Goal: Task Accomplishment & Management: Manage account settings

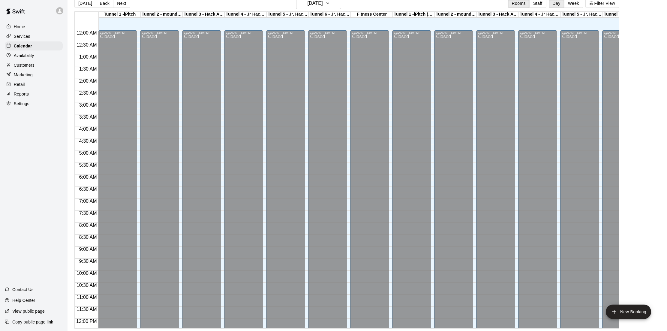
scroll to position [239, 2]
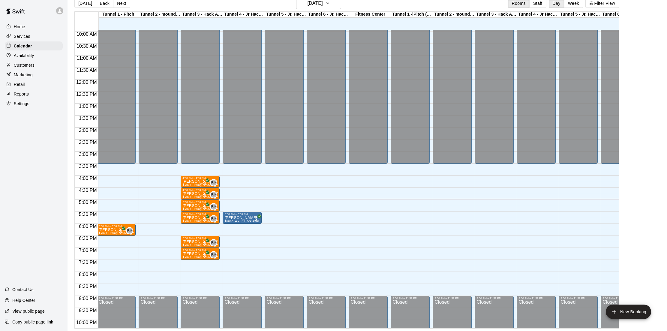
click at [194, 206] on p "[PERSON_NAME]" at bounding box center [199, 206] width 35 height 0
drag, startPoint x: 0, startPoint y: 0, endPoint x: 192, endPoint y: 227, distance: 297.0
click at [192, 227] on img "edit" at bounding box center [188, 226] width 7 height 7
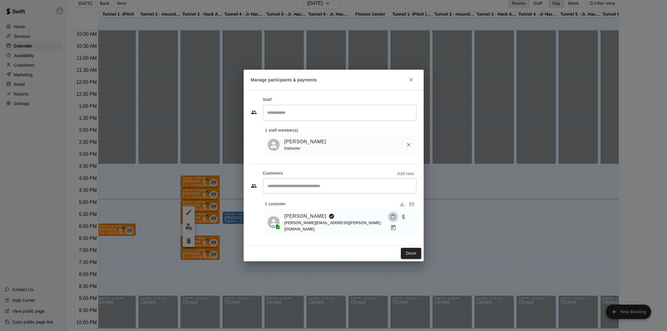
drag, startPoint x: 192, startPoint y: 227, endPoint x: 386, endPoint y: 224, distance: 194.5
click at [390, 219] on icon "Mark attendance" at bounding box center [392, 216] width 5 height 5
drag, startPoint x: 386, startPoint y: 224, endPoint x: 397, endPoint y: 223, distance: 10.8
click at [397, 223] on icon at bounding box center [396, 223] width 5 height 5
drag, startPoint x: 397, startPoint y: 223, endPoint x: 409, endPoint y: 247, distance: 26.6
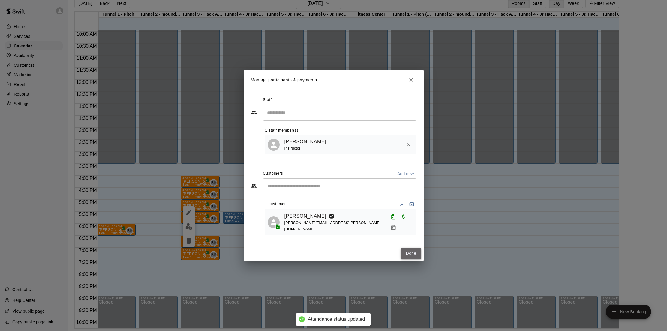
click at [409, 248] on button "Done" at bounding box center [411, 253] width 20 height 11
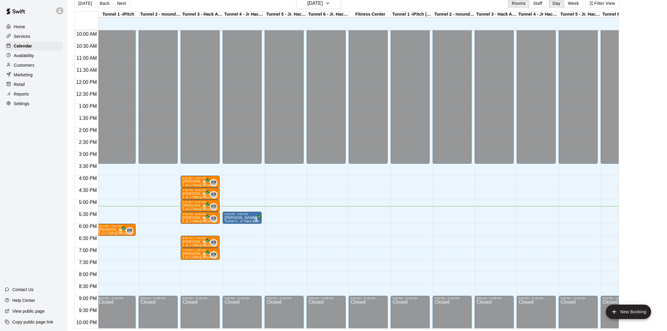
click at [243, 218] on p "[PERSON_NAME]" at bounding box center [241, 218] width 35 height 0
click at [228, 238] on img "edit" at bounding box center [230, 238] width 7 height 7
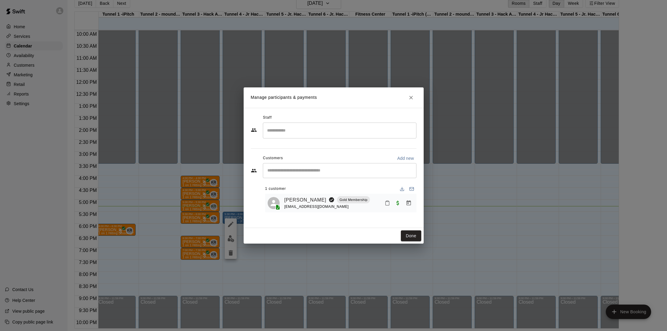
click at [383, 206] on button "Mark attendance" at bounding box center [387, 203] width 10 height 10
click at [397, 201] on icon at bounding box center [394, 202] width 5 height 5
click at [410, 236] on button "Done" at bounding box center [411, 235] width 20 height 11
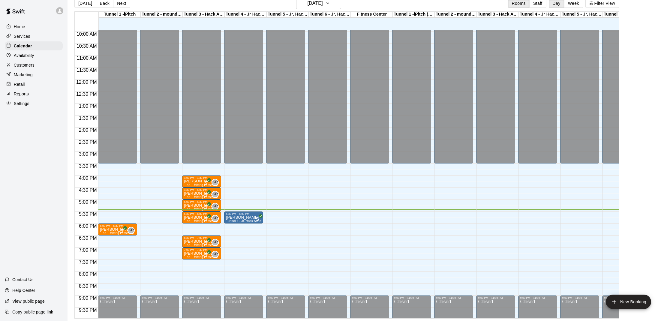
scroll to position [10, 0]
drag, startPoint x: 63, startPoint y: 83, endPoint x: 39, endPoint y: 66, distance: 29.5
click at [39, 66] on div "Customers" at bounding box center [34, 65] width 58 height 9
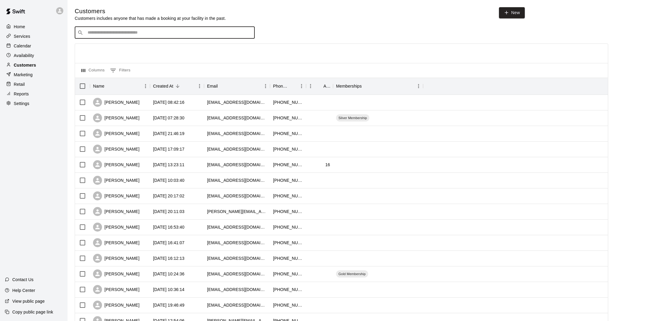
click at [177, 33] on input "Search customers by name or email" at bounding box center [169, 33] width 166 height 6
type input "*"
drag, startPoint x: 177, startPoint y: 33, endPoint x: 24, endPoint y: 46, distance: 154.2
click at [24, 46] on p "Calendar" at bounding box center [22, 46] width 17 height 6
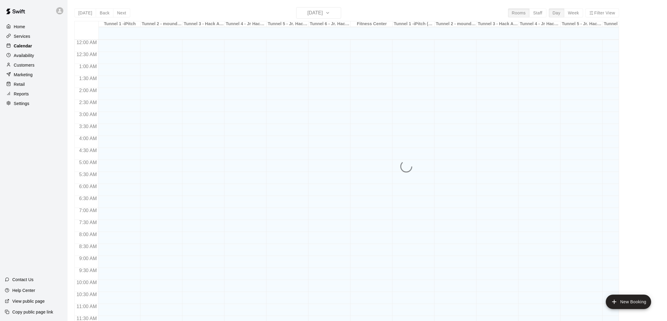
scroll to position [270, 0]
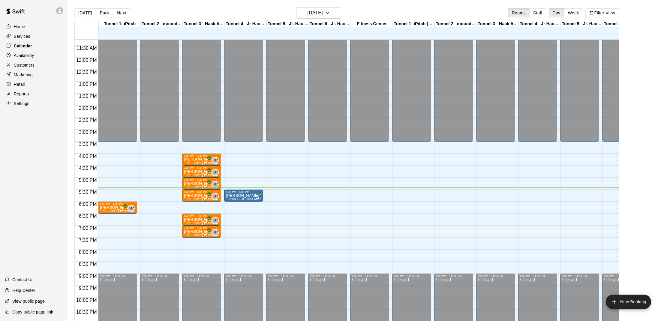
click at [197, 196] on p "[PERSON_NAME]" at bounding box center [201, 196] width 35 height 0
drag, startPoint x: 24, startPoint y: 46, endPoint x: 192, endPoint y: 218, distance: 240.6
click at [192, 218] on img "edit" at bounding box center [190, 216] width 7 height 7
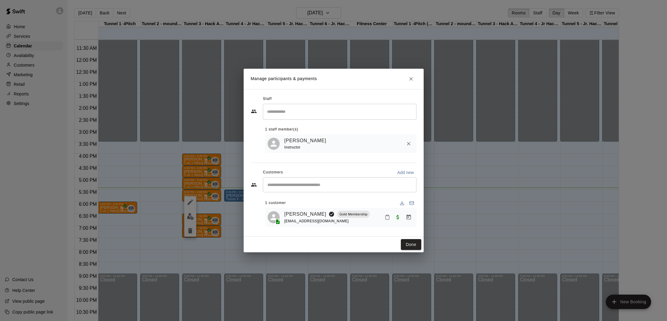
click at [386, 217] on icon "Mark attendance" at bounding box center [388, 217] width 4 height 4
click at [399, 220] on icon at bounding box center [397, 220] width 5 height 5
drag, startPoint x: 192, startPoint y: 218, endPoint x: 413, endPoint y: 245, distance: 223.1
click at [413, 245] on button "Done" at bounding box center [411, 244] width 20 height 11
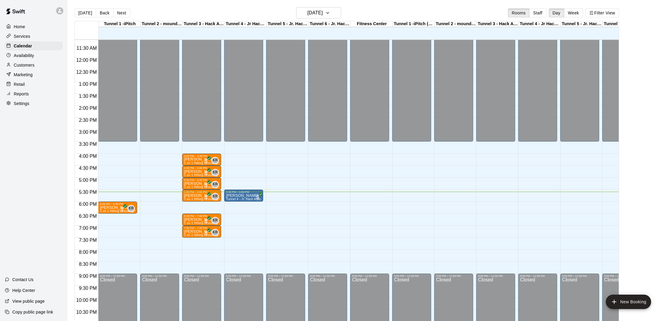
scroll to position [10, 0]
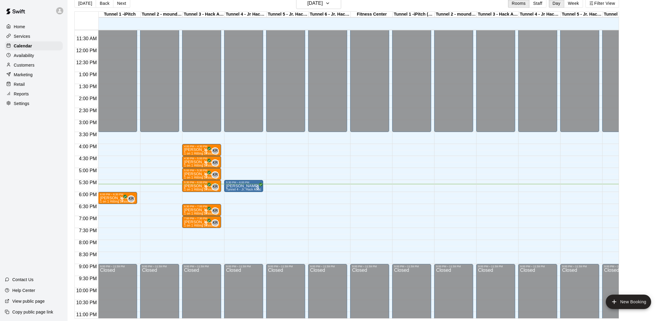
click at [120, 198] on span "All customers have paid" at bounding box center [122, 200] width 6 height 6
click at [127, 217] on img "edit" at bounding box center [125, 217] width 7 height 7
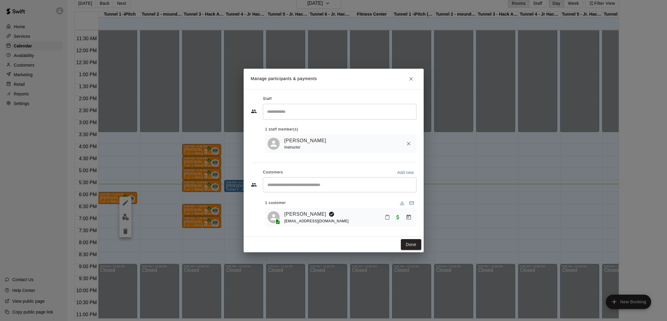
drag, startPoint x: 413, startPoint y: 245, endPoint x: 386, endPoint y: 215, distance: 40.4
click at [386, 215] on icon "Mark attendance" at bounding box center [388, 217] width 4 height 4
click at [404, 222] on p "[PERSON_NAME] attended" at bounding box center [429, 220] width 53 height 6
click at [412, 243] on button "Done" at bounding box center [411, 244] width 20 height 11
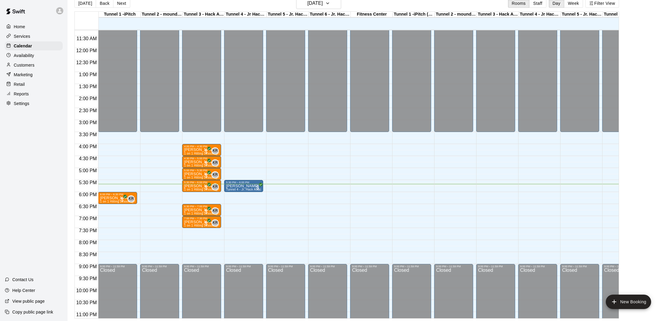
click at [119, 198] on p "[PERSON_NAME]" at bounding box center [117, 198] width 35 height 0
click at [109, 218] on img "edit" at bounding box center [106, 218] width 7 height 7
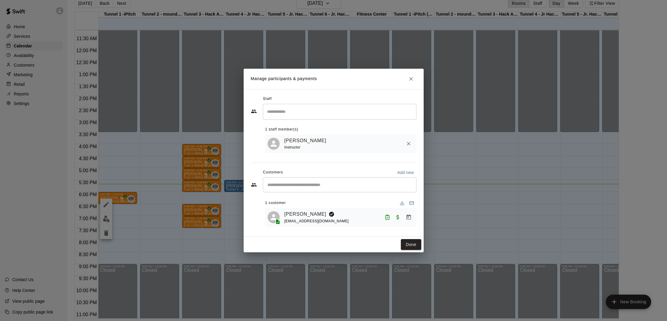
click at [398, 216] on span "Paid with Card" at bounding box center [397, 217] width 11 height 5
click at [411, 243] on button "Done" at bounding box center [411, 244] width 20 height 11
